Goal: Obtain resource: Obtain resource

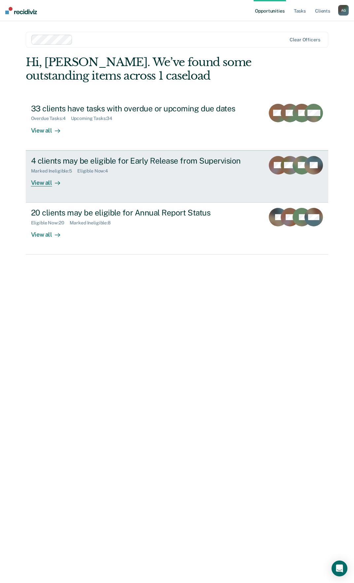
click at [94, 167] on div "Marked Ineligible : 5 Eligible Now : 4" at bounding box center [145, 170] width 229 height 8
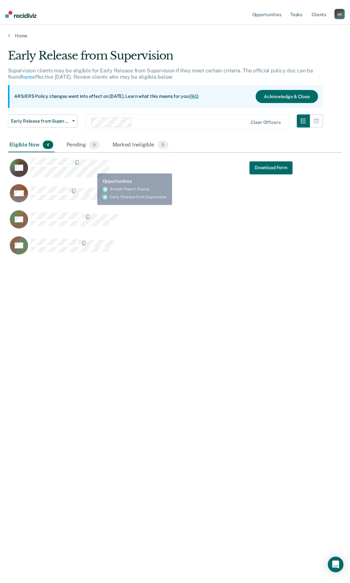
scroll to position [483, 334]
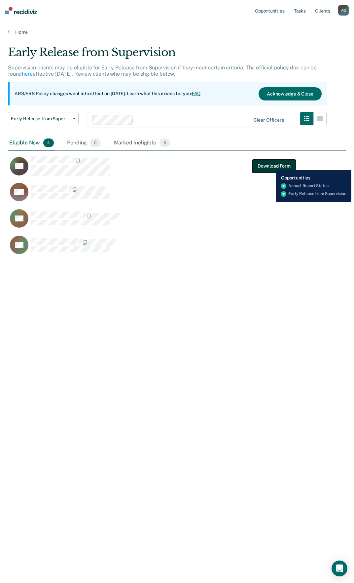
click at [271, 165] on button "Download Form" at bounding box center [275, 165] width 44 height 13
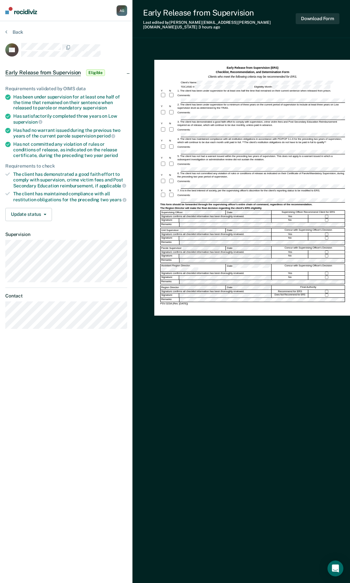
click at [190, 172] on div "6. The client has not committed any violation of rules or conditions of release…" at bounding box center [261, 175] width 168 height 7
click at [185, 160] on form "Early Release from Supervision (ERS) Checklist, Recommendation, and Determinati…" at bounding box center [252, 186] width 185 height 240
click at [202, 192] on div "Comments:" at bounding box center [252, 195] width 185 height 6
click at [313, 14] on button "Download Form" at bounding box center [317, 18] width 44 height 11
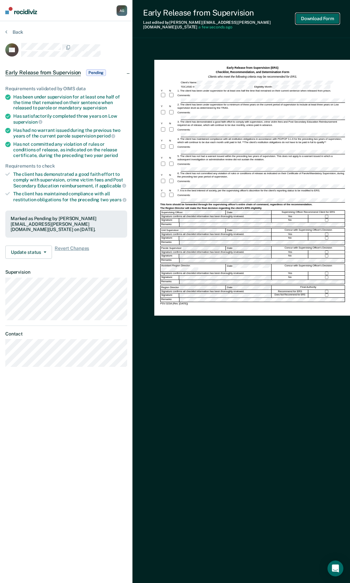
click at [322, 18] on button "Download Form" at bounding box center [317, 18] width 44 height 11
